Goal: Go to known website: Access a specific website the user already knows

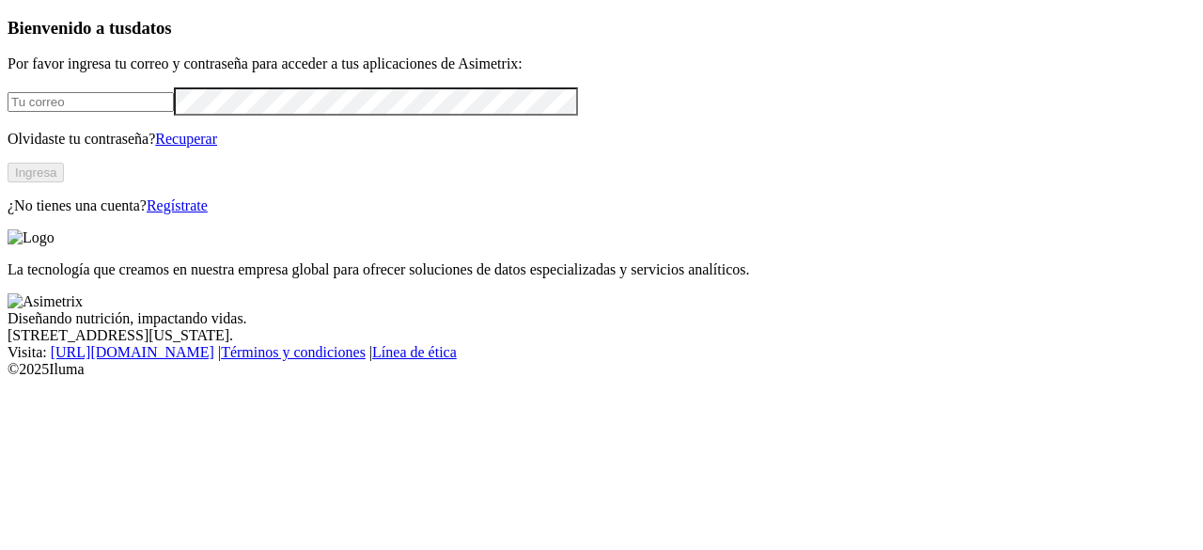
type input "[PERSON_NAME][EMAIL_ADDRESS][PERSON_NAME][DOMAIN_NAME]"
click at [64, 182] on button "Ingresa" at bounding box center [36, 173] width 56 height 20
